Goal: Task Accomplishment & Management: Use online tool/utility

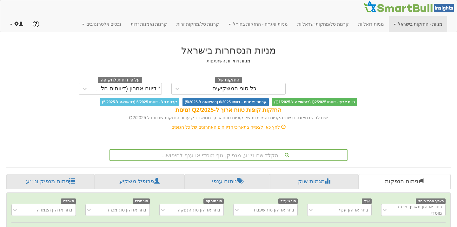
click at [17, 22] on span at bounding box center [16, 24] width 4 height 4
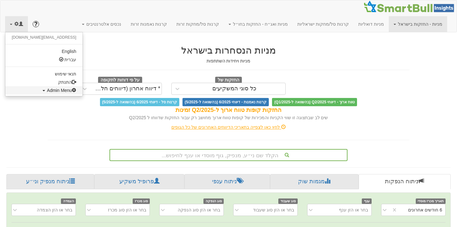
click at [47, 90] on span "Admin Menu" at bounding box center [62, 90] width 30 height 5
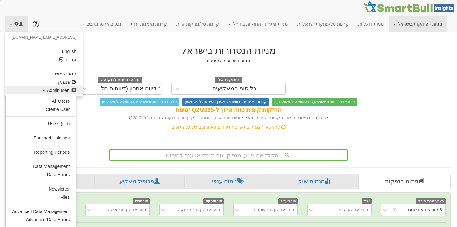
scroll to position [0, 1306]
click at [45, 165] on link "Data Management" at bounding box center [41, 167] width 70 height 8
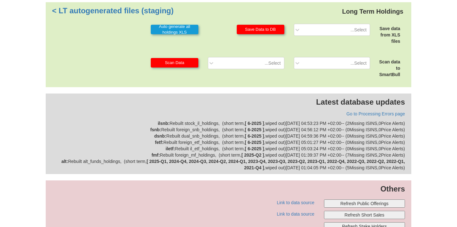
scroll to position [239, 0]
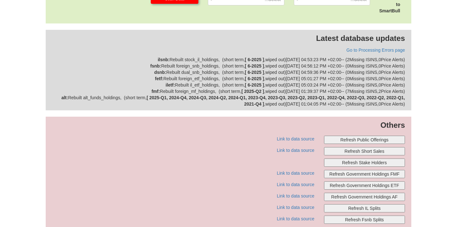
click at [348, 139] on button "Refresh Public Offerings" at bounding box center [364, 140] width 81 height 8
click at [362, 137] on button "Refresh Public Offerings" at bounding box center [364, 140] width 81 height 8
click at [346, 142] on button "Refresh Public Offerings" at bounding box center [364, 140] width 81 height 8
